Goal: Information Seeking & Learning: Learn about a topic

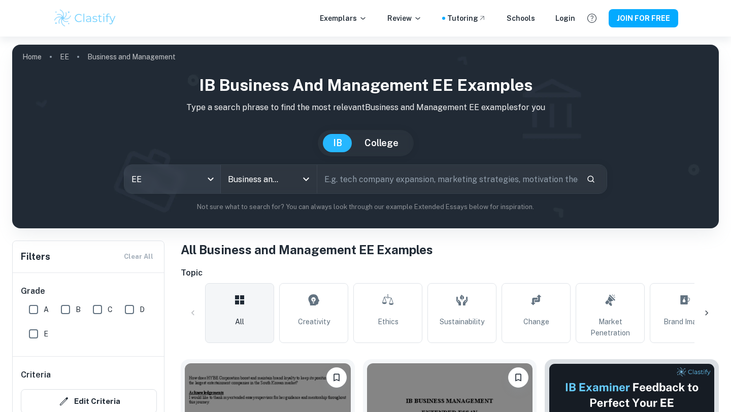
click at [212, 180] on body "We value your privacy We use cookies to enhance your browsing experience, serve…" at bounding box center [365, 243] width 731 height 412
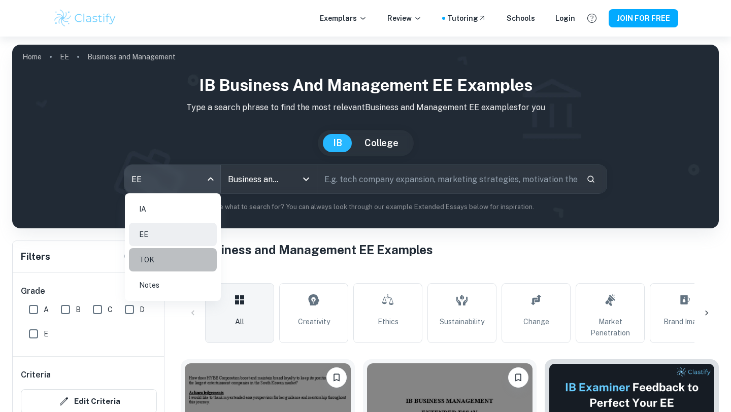
click at [187, 252] on li "TOK" at bounding box center [173, 259] width 88 height 23
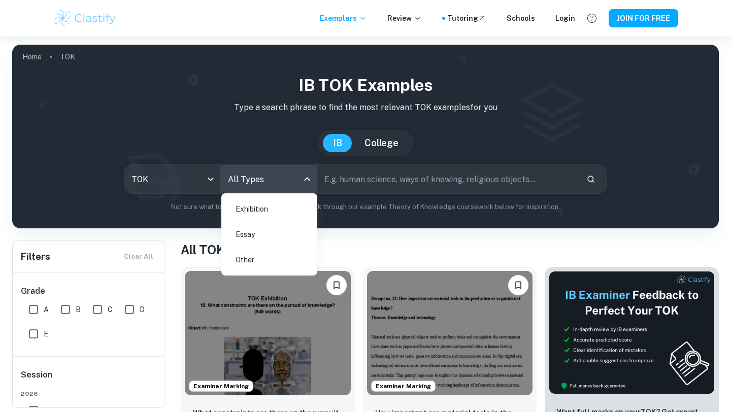
click at [273, 178] on body "We value your privacy We use cookies to enhance your browsing experience, serve…" at bounding box center [365, 243] width 731 height 412
click at [267, 213] on li "Exhibition" at bounding box center [269, 209] width 88 height 23
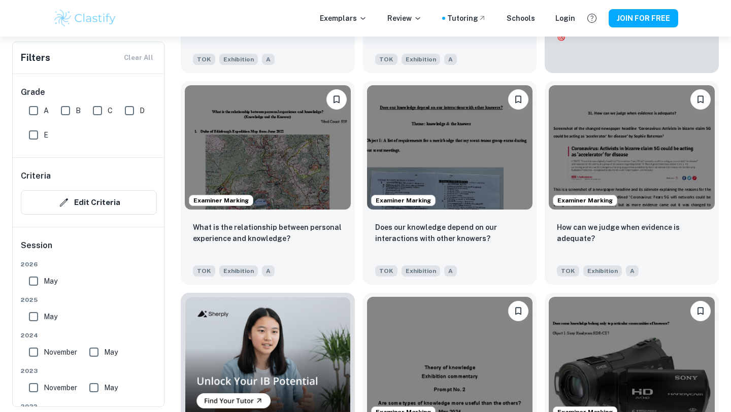
scroll to position [492, 0]
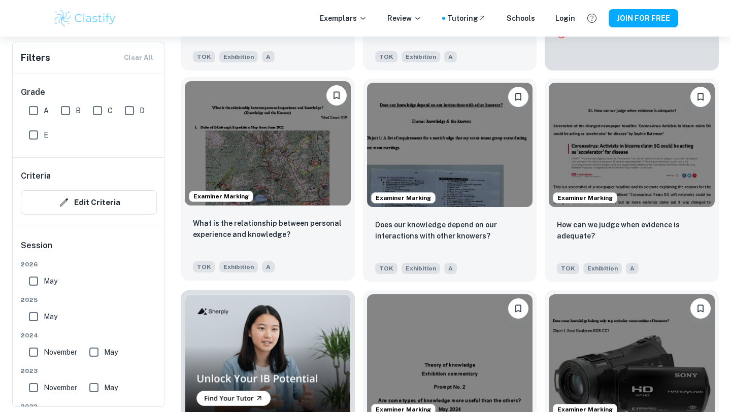
click at [279, 179] on img at bounding box center [268, 143] width 166 height 124
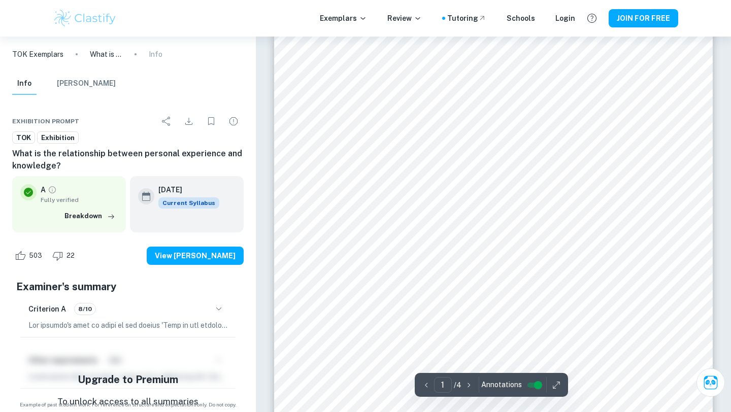
scroll to position [58, 0]
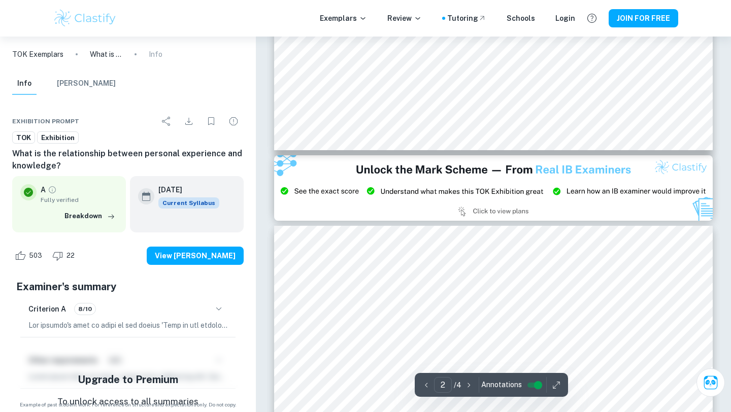
type input "3"
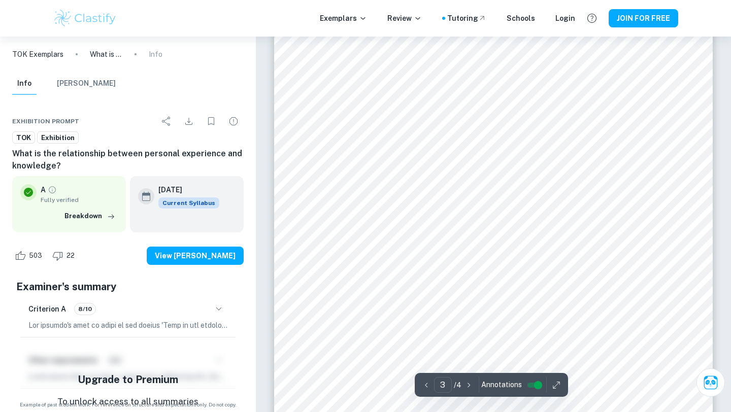
scroll to position [1407, 0]
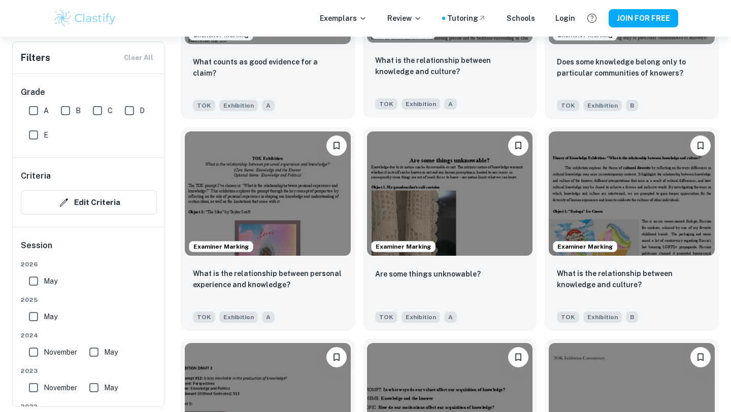
scroll to position [1087, 0]
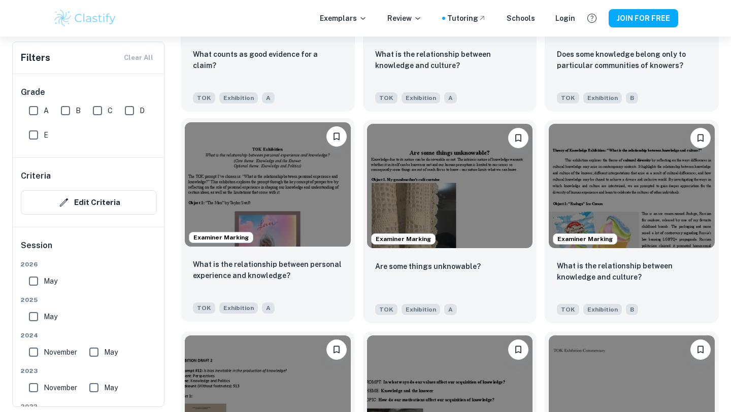
click at [323, 199] on img at bounding box center [268, 184] width 166 height 124
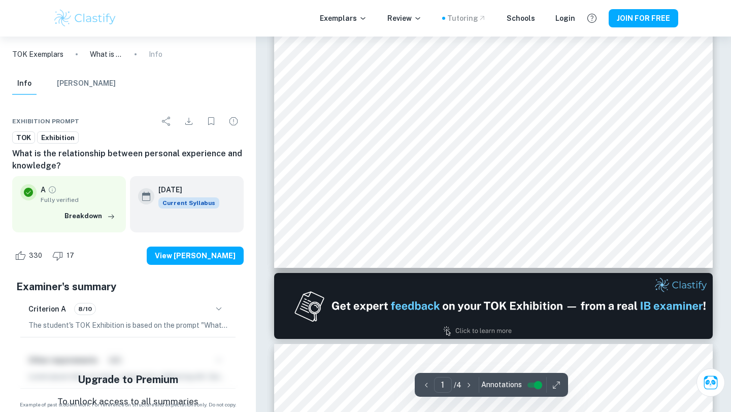
scroll to position [348, 0]
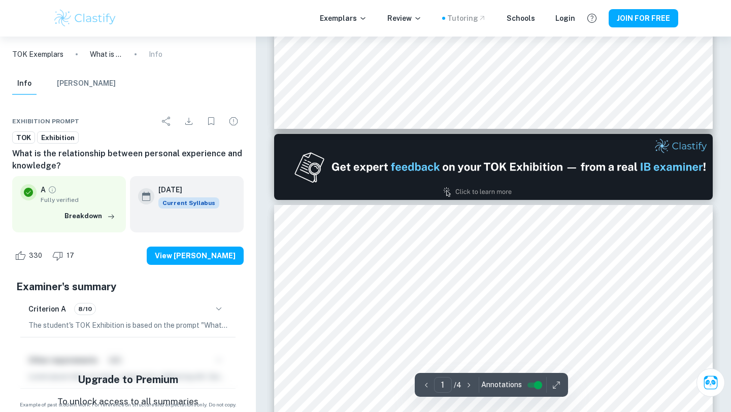
type input "2"
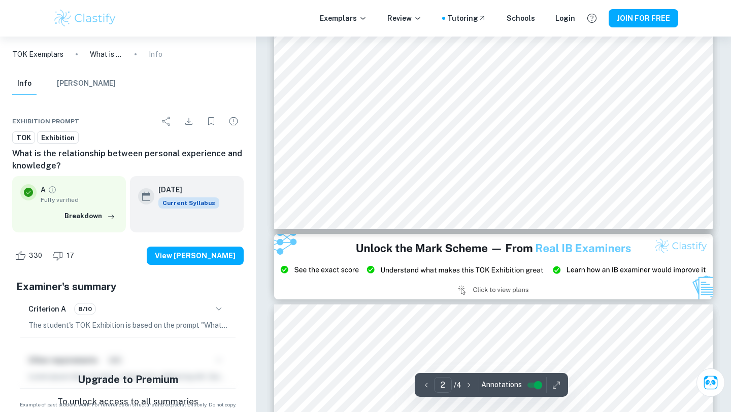
scroll to position [1030, 0]
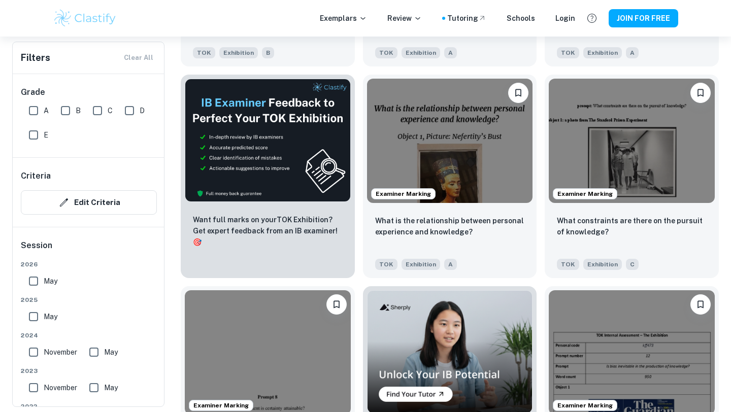
scroll to position [1543, 0]
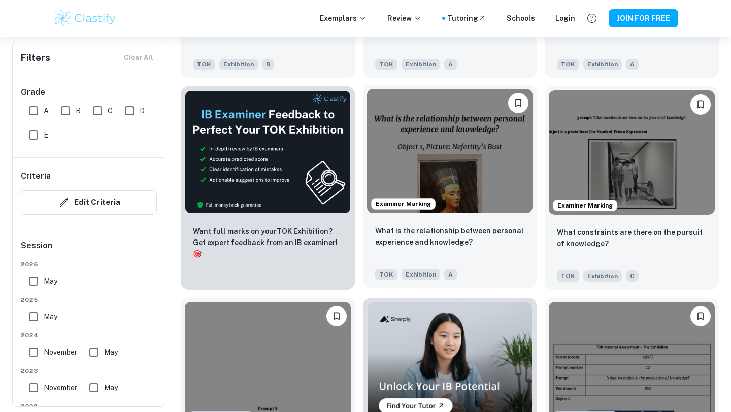
click at [408, 156] on img at bounding box center [450, 151] width 166 height 124
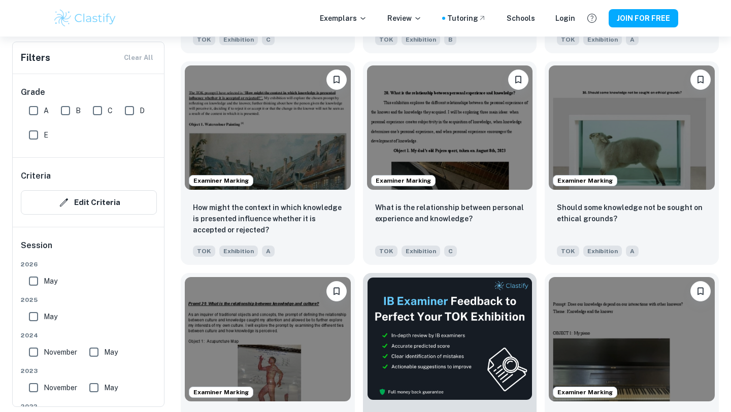
scroll to position [2413, 0]
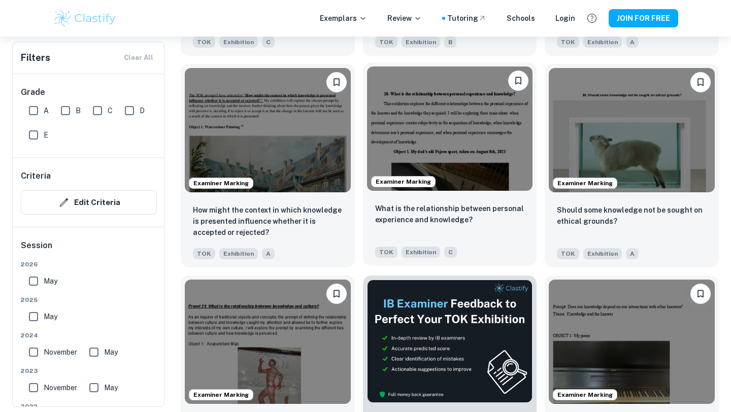
click at [461, 138] on img at bounding box center [450, 129] width 166 height 124
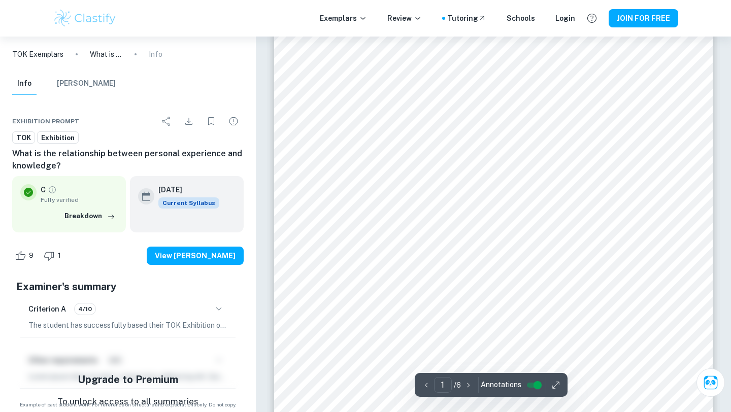
scroll to position [29, 0]
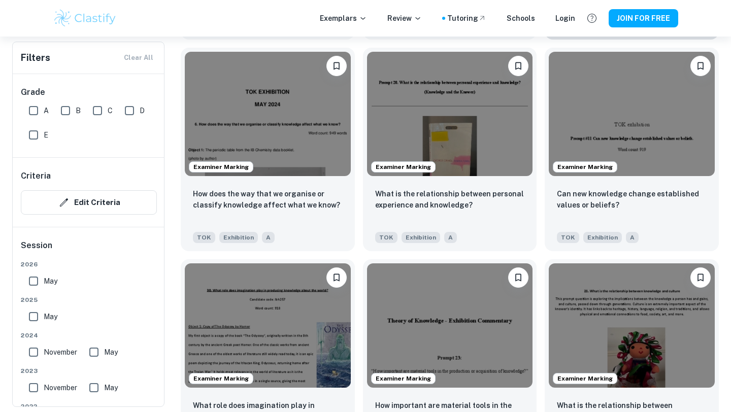
scroll to position [3066, 0]
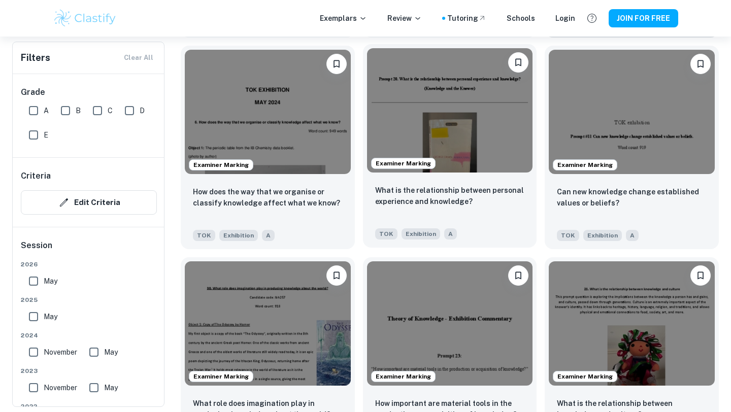
click at [394, 123] on img at bounding box center [450, 110] width 166 height 124
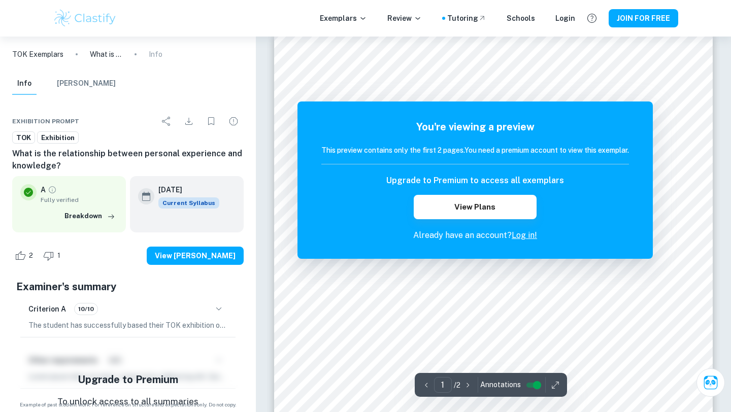
scroll to position [12, 0]
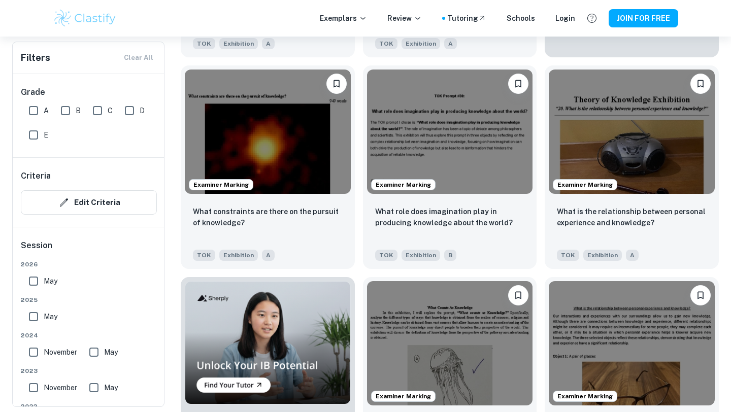
scroll to position [3894, 0]
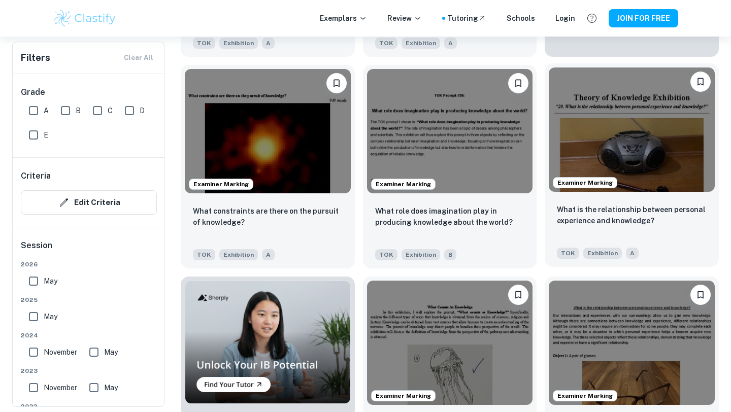
click at [584, 145] on img at bounding box center [632, 130] width 166 height 124
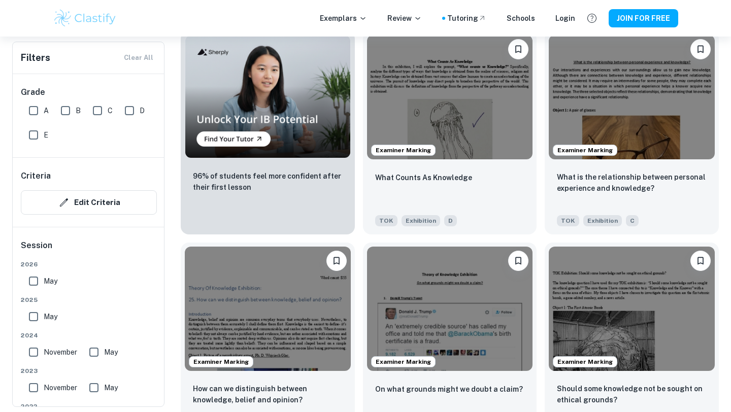
scroll to position [4140, 0]
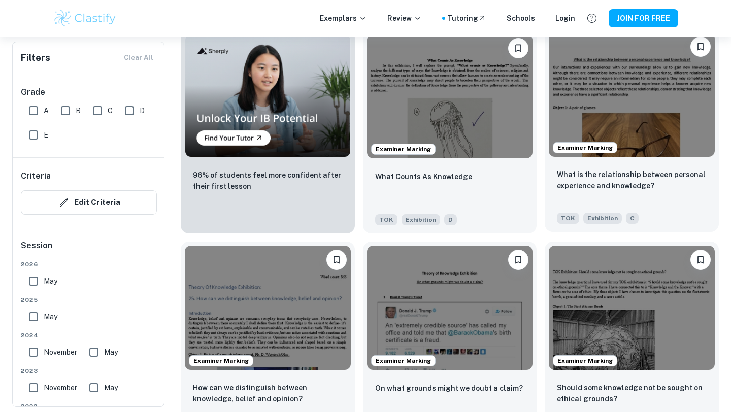
click at [638, 128] on img at bounding box center [632, 94] width 166 height 124
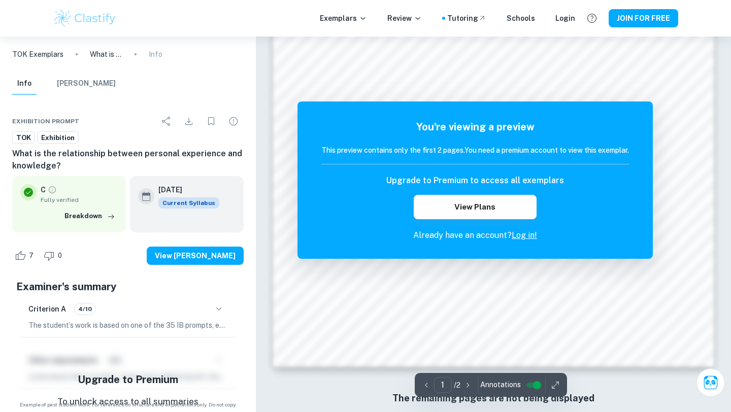
scroll to position [845, 0]
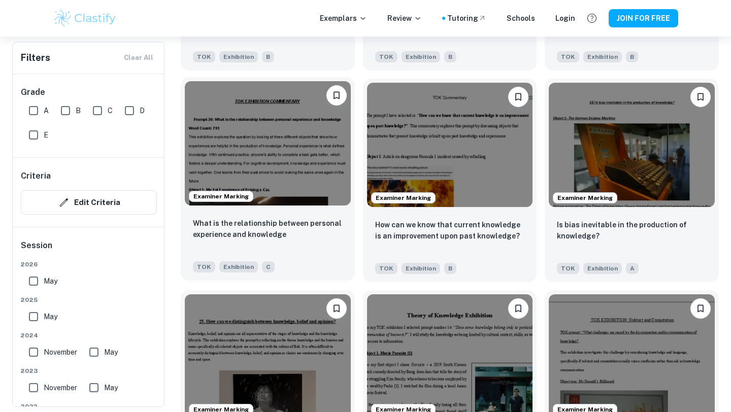
scroll to position [4517, 0]
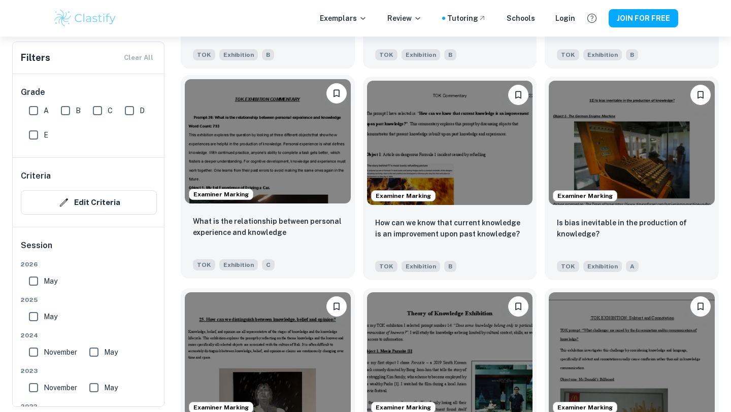
click at [273, 125] on img at bounding box center [268, 141] width 166 height 124
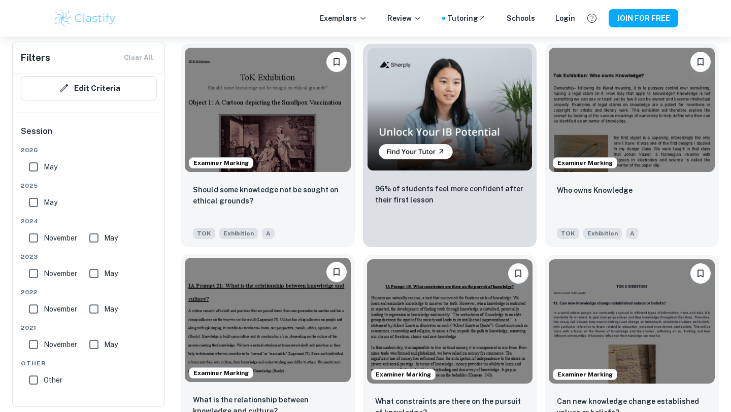
scroll to position [5337, 0]
